Goal: Browse casually

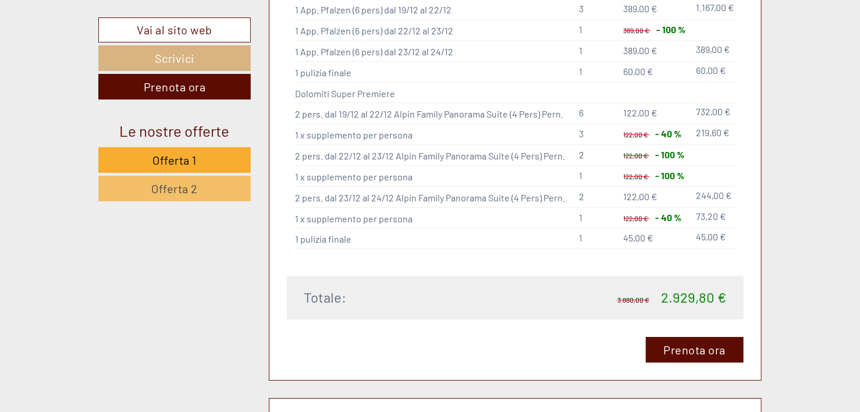
scroll to position [1513, 0]
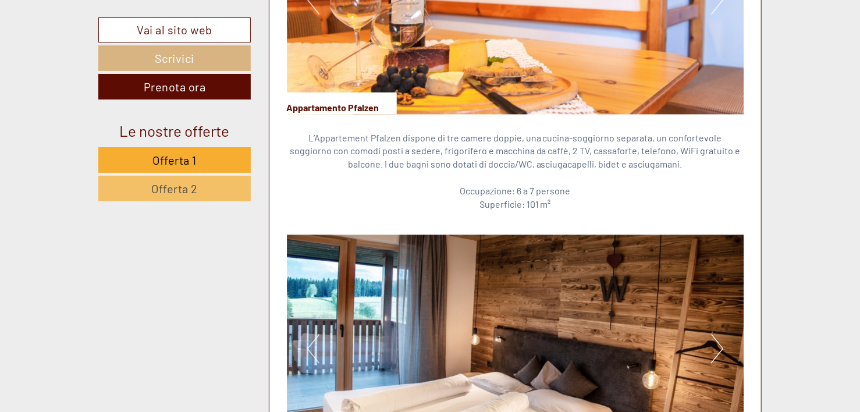
scroll to position [1105, 0]
